Goal: Task Accomplishment & Management: Manage account settings

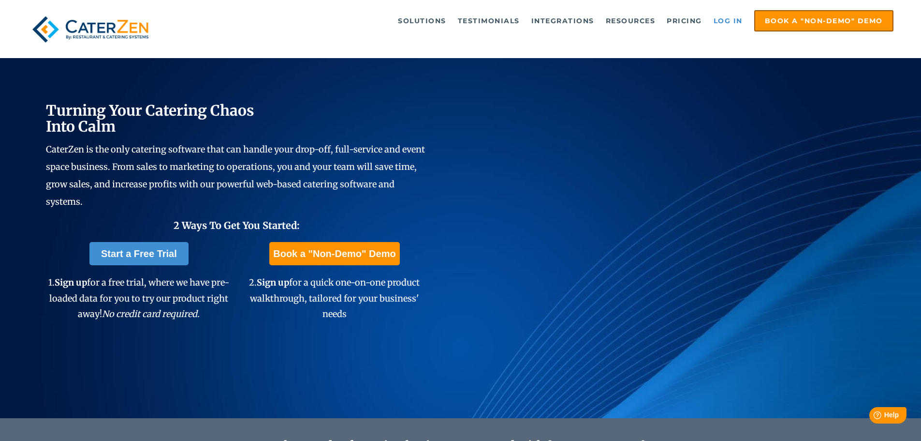
click at [719, 22] on link "Log in" at bounding box center [728, 20] width 39 height 19
click at [719, 23] on link "Log in" at bounding box center [728, 20] width 39 height 19
click at [731, 19] on link "Log in" at bounding box center [728, 20] width 39 height 19
click at [722, 20] on link "Log in" at bounding box center [728, 20] width 39 height 19
